Goal: Task Accomplishment & Management: Use online tool/utility

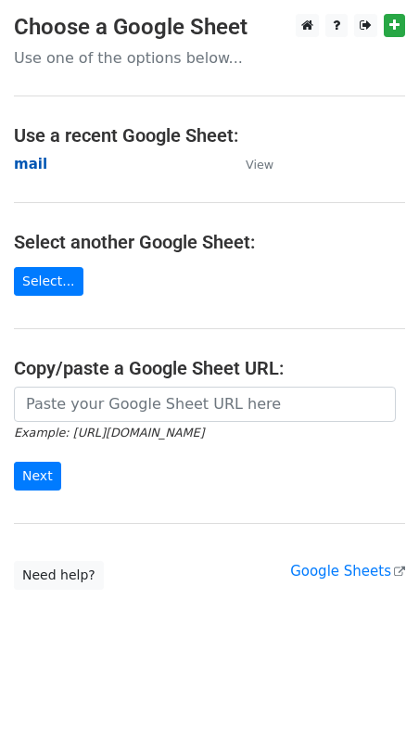
click at [29, 165] on strong "mail" at bounding box center [30, 164] width 33 height 17
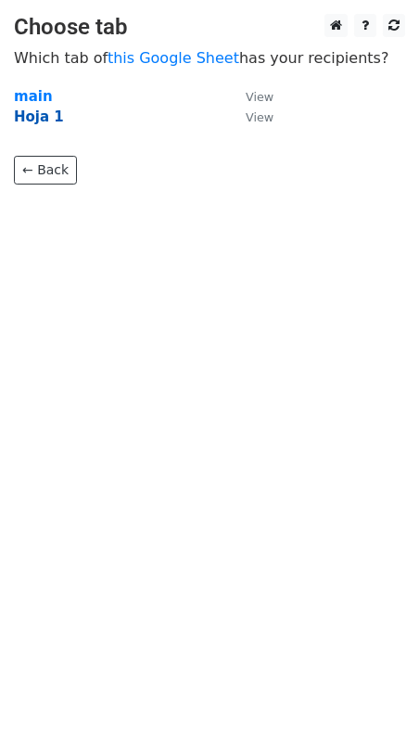
click at [39, 119] on strong "Hoja 1" at bounding box center [39, 117] width 50 height 17
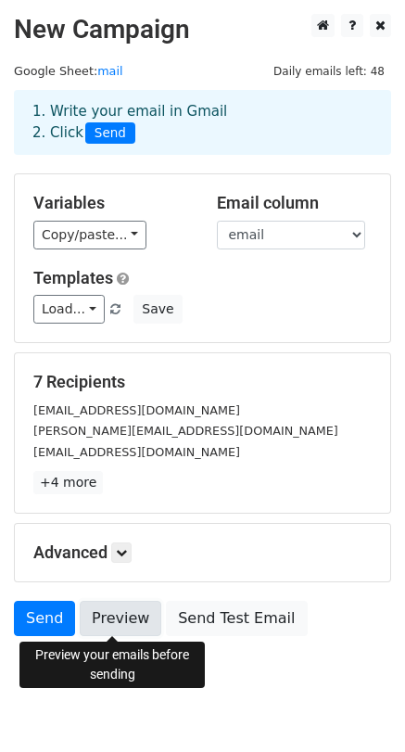
click at [118, 618] on link "Preview" at bounding box center [121, 618] width 82 height 35
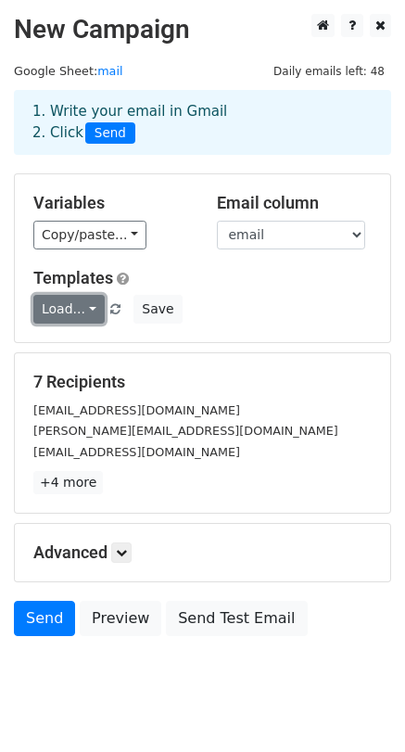
click at [82, 307] on link "Load..." at bounding box center [68, 309] width 71 height 29
click at [74, 356] on link "novag_usuario" at bounding box center [110, 350] width 153 height 30
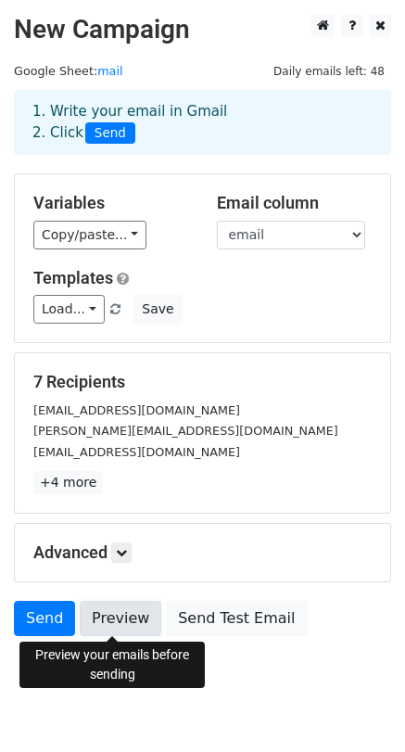
click at [101, 618] on link "Preview" at bounding box center [121, 618] width 82 height 35
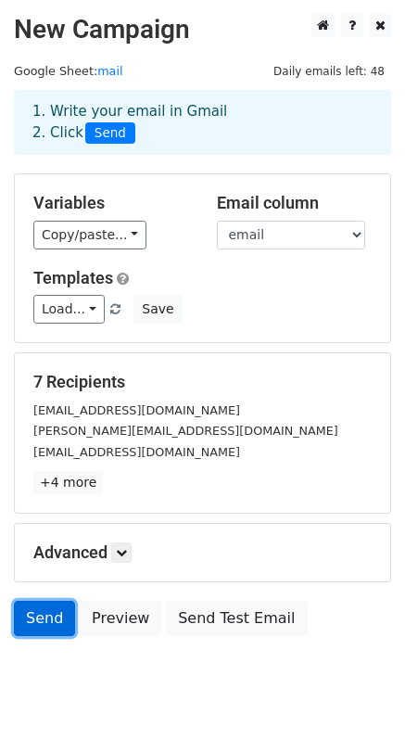
click at [48, 616] on link "Send" at bounding box center [44, 618] width 61 height 35
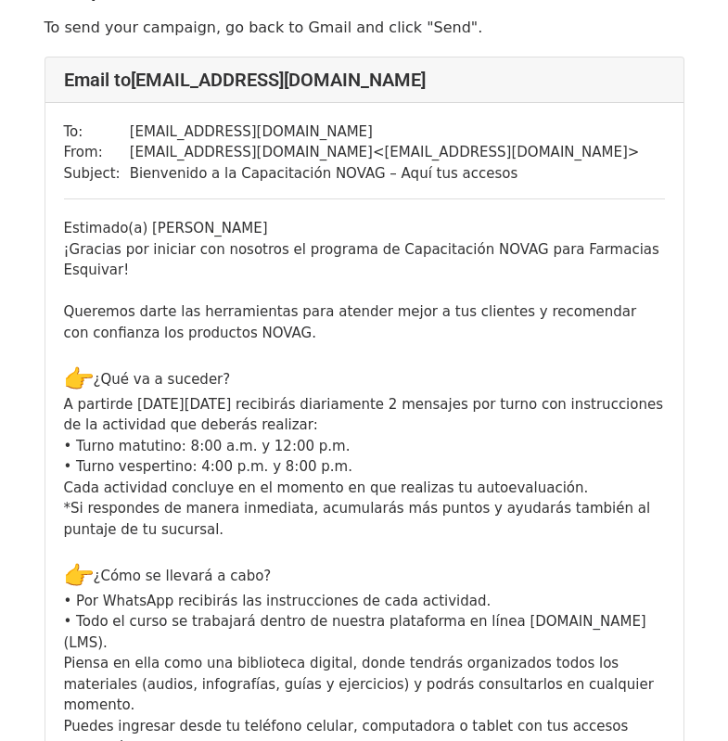
scroll to position [111, 0]
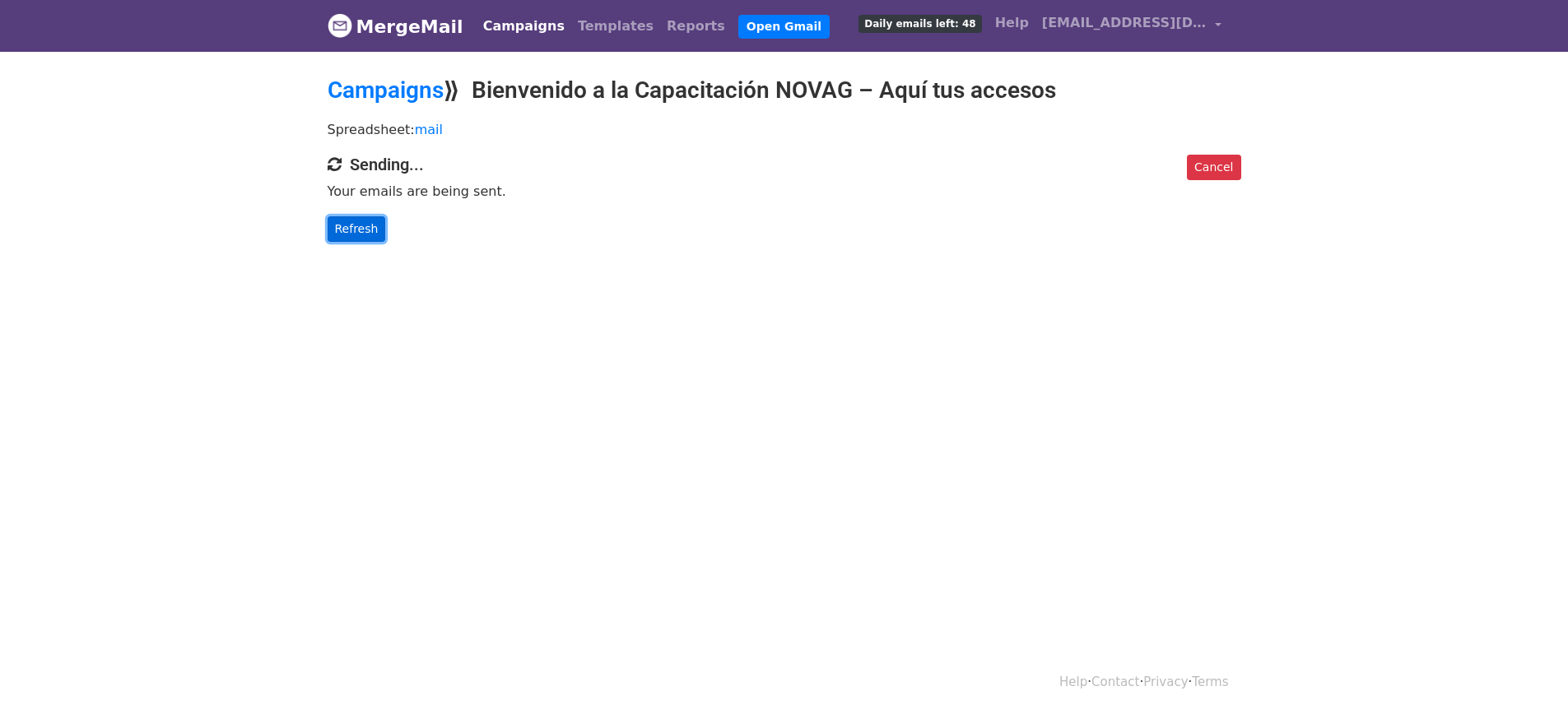
click at [355, 227] on link "Refresh" at bounding box center [357, 229] width 59 height 26
click at [359, 233] on link "Refresh" at bounding box center [357, 229] width 59 height 26
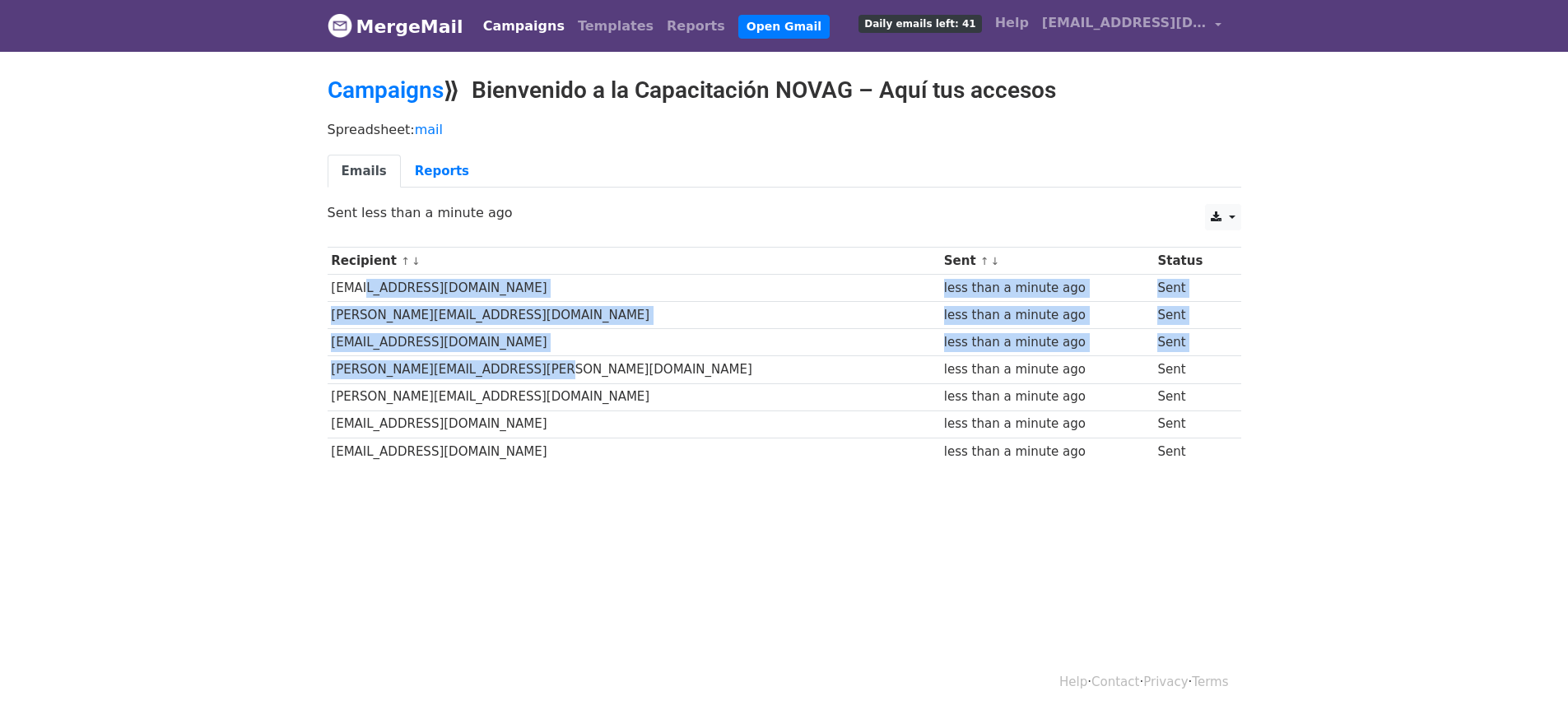
drag, startPoint x: 365, startPoint y: 290, endPoint x: 381, endPoint y: 380, distance: 91.4
click at [382, 380] on tbody "Recipient ↑ ↓ Sent ↑ ↓ Status [EMAIL_ADDRESS][DOMAIN_NAME] less than a minute a…" at bounding box center [784, 356] width 914 height 217
click at [371, 294] on td "[EMAIL_ADDRESS][DOMAIN_NAME]" at bounding box center [634, 288] width 612 height 27
